Goal: Task Accomplishment & Management: Use online tool/utility

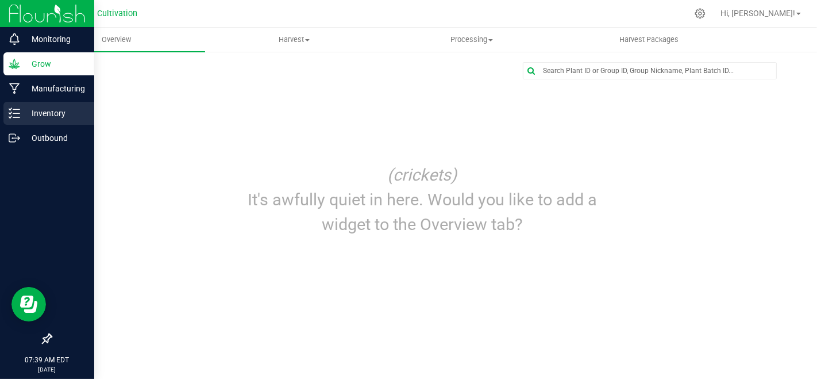
click at [5, 124] on div "Inventory" at bounding box center [48, 113] width 91 height 23
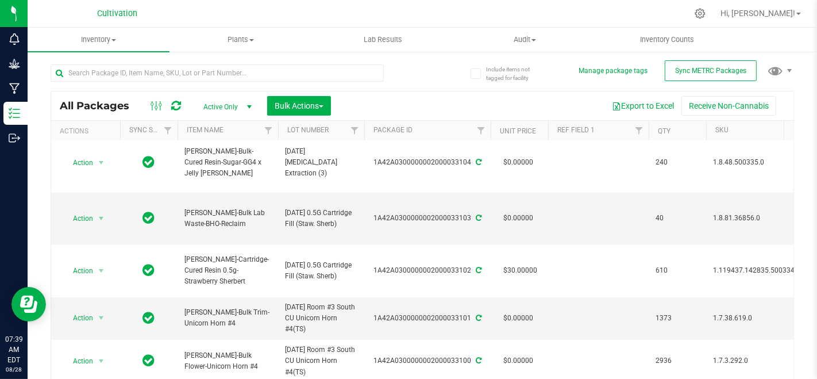
scroll to position [191, 0]
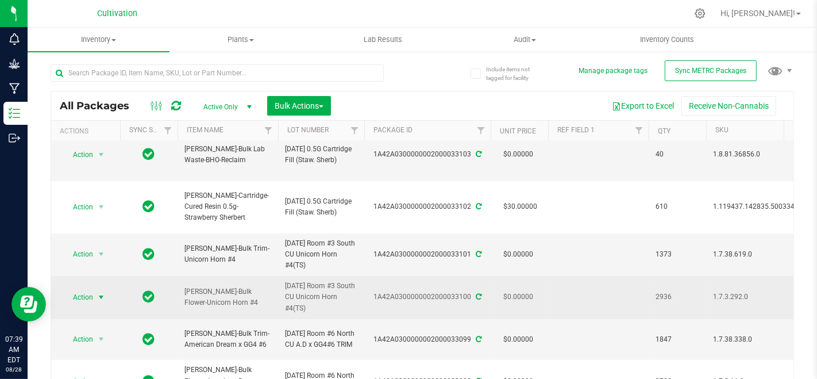
click at [95, 300] on span "select" at bounding box center [101, 297] width 14 height 16
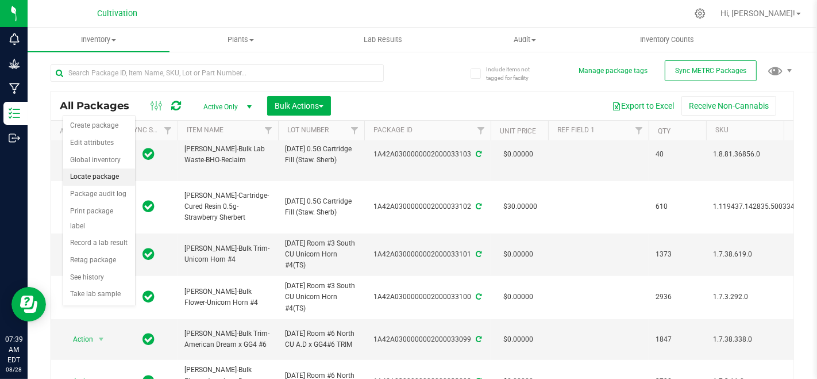
click at [99, 172] on li "Locate package" at bounding box center [99, 176] width 72 height 17
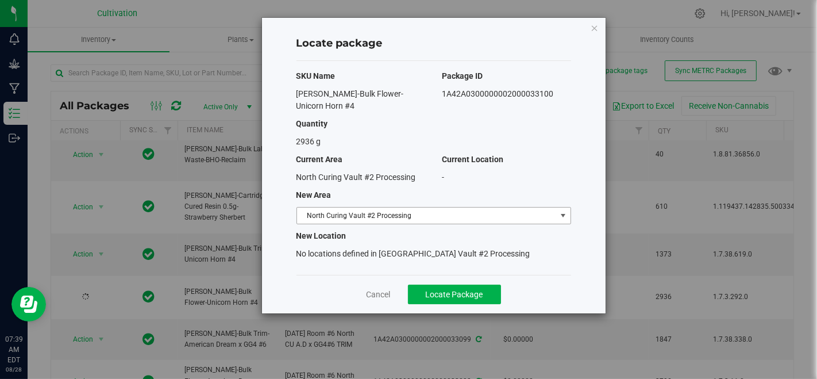
click at [451, 207] on span "North Curing Vault #2 Processing" at bounding box center [426, 215] width 259 height 16
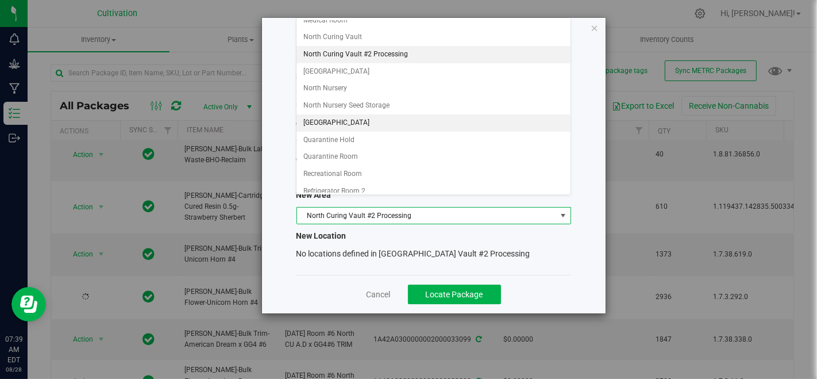
scroll to position [191, 0]
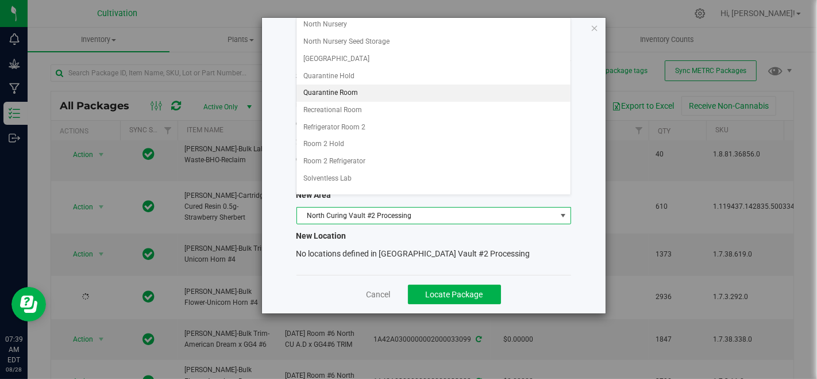
click at [379, 86] on li "Quarantine Room" at bounding box center [433, 92] width 274 height 17
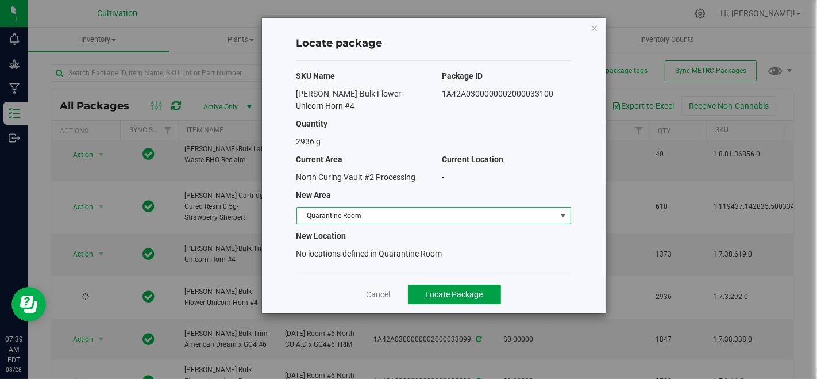
click at [453, 290] on span "Locate Package" at bounding box center [454, 294] width 57 height 9
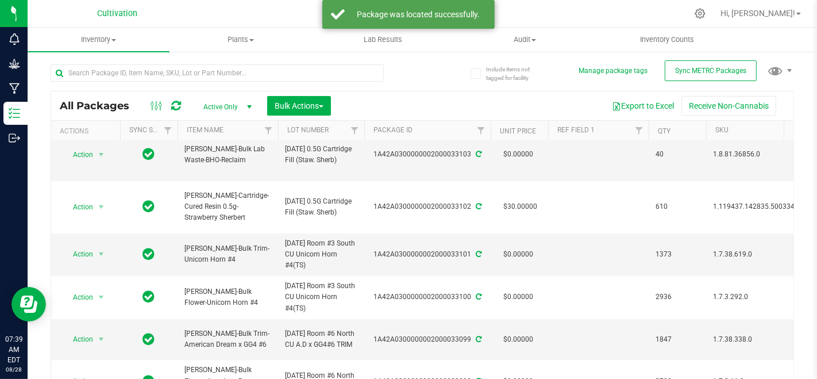
scroll to position [255, 0]
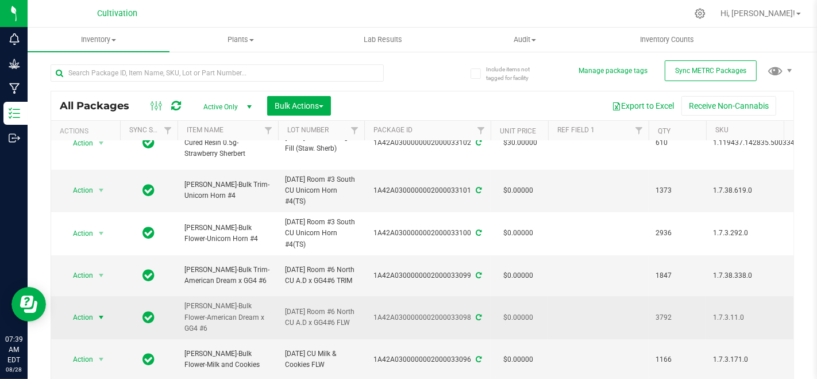
click at [105, 322] on span "select" at bounding box center [101, 317] width 9 height 9
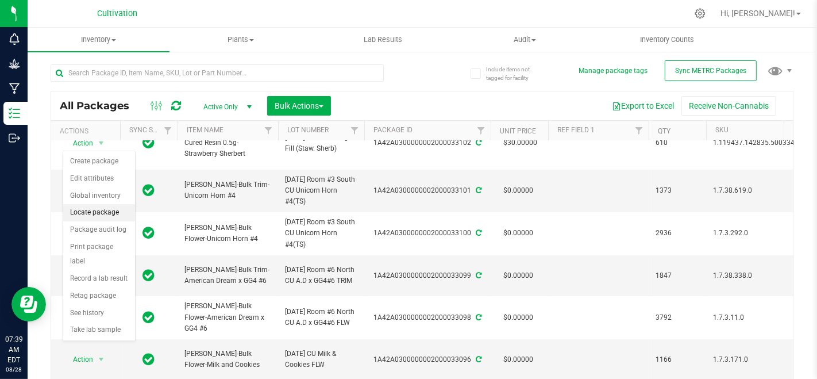
click at [97, 209] on li "Locate package" at bounding box center [99, 212] width 72 height 17
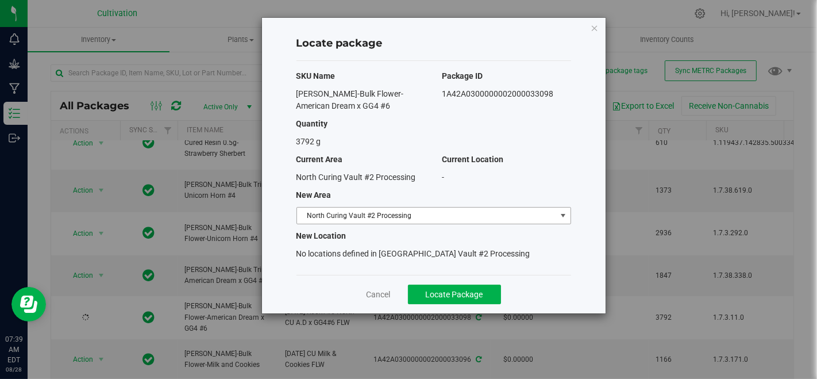
click at [438, 211] on span "North Curing Vault #2 Processing" at bounding box center [426, 215] width 259 height 16
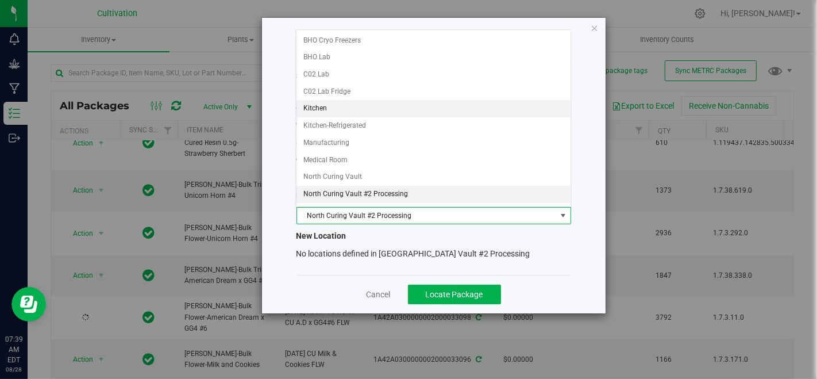
scroll to position [128, 0]
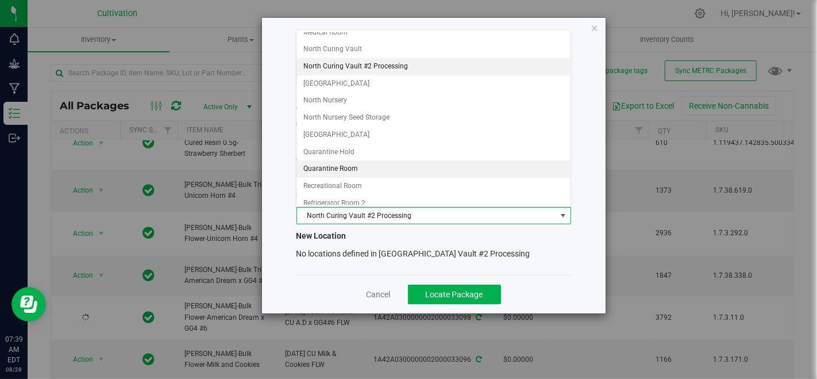
click at [361, 165] on li "Quarantine Room" at bounding box center [433, 168] width 274 height 17
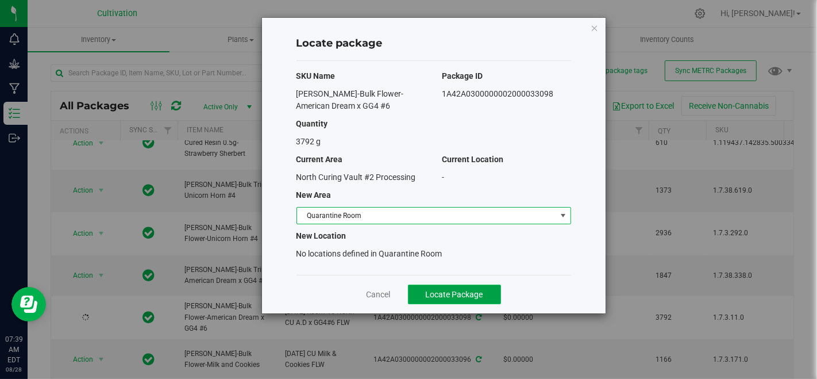
click at [472, 291] on span "Locate Package" at bounding box center [454, 294] width 57 height 9
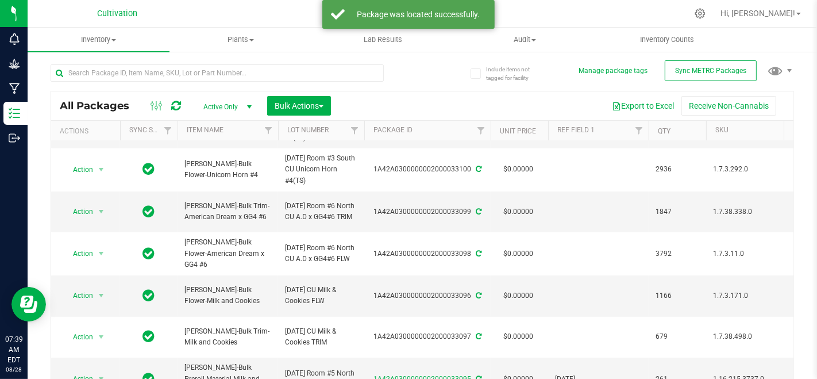
scroll to position [383, 0]
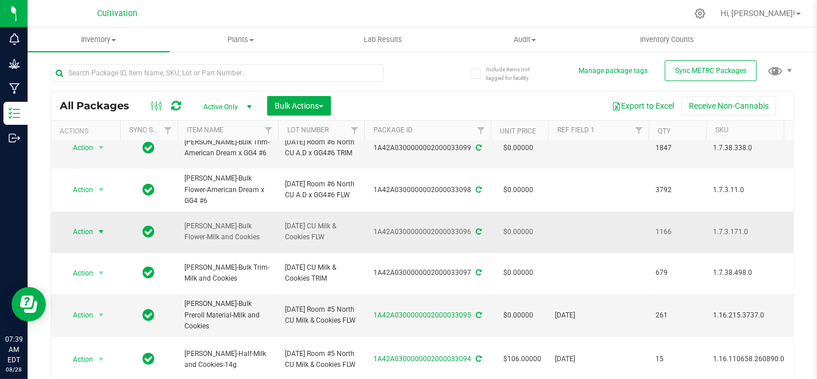
click at [94, 240] on span "select" at bounding box center [101, 231] width 14 height 16
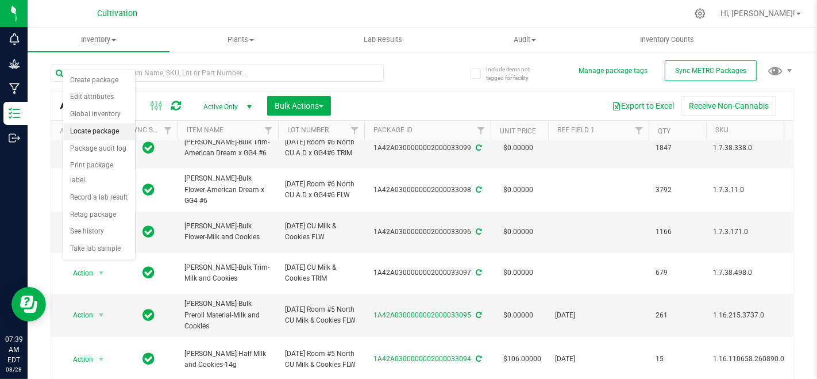
click at [95, 130] on li "Locate package" at bounding box center [99, 131] width 72 height 17
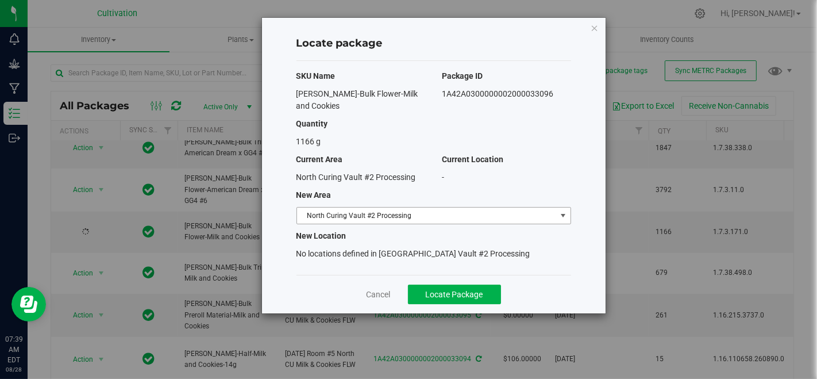
click at [405, 207] on span "North Curing Vault #2 Processing" at bounding box center [426, 215] width 259 height 16
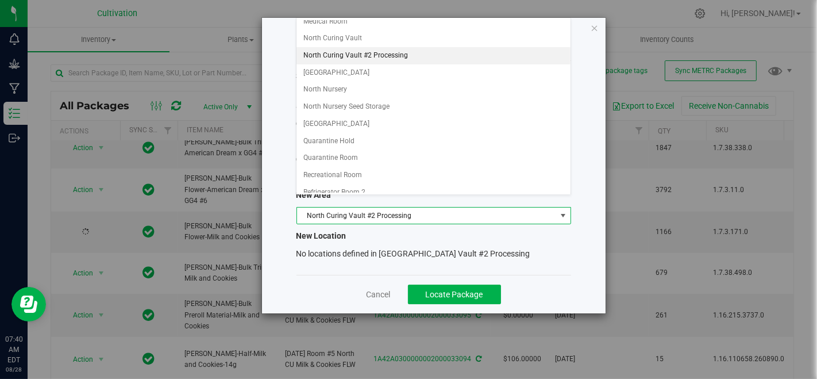
scroll to position [128, 0]
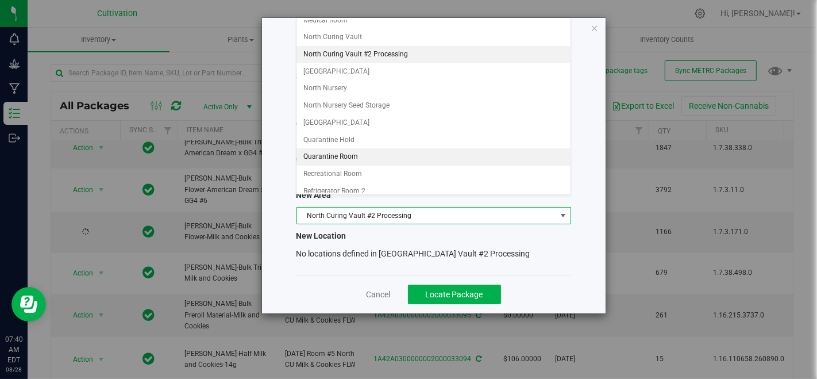
click at [349, 152] on li "Quarantine Room" at bounding box center [433, 156] width 274 height 17
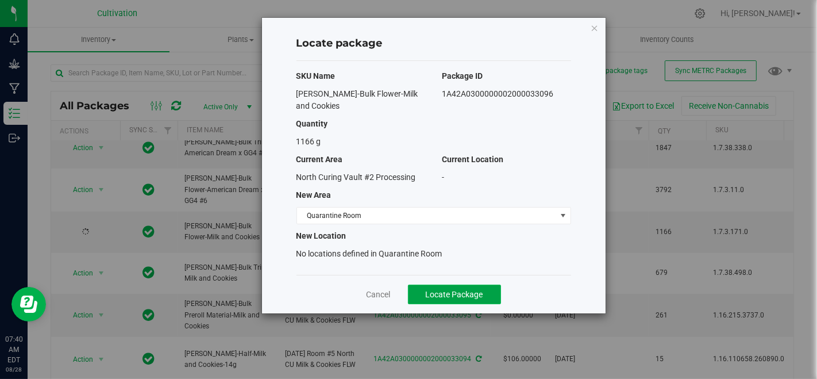
click at [446, 290] on span "Locate Package" at bounding box center [454, 294] width 57 height 9
